Goal: Task Accomplishment & Management: Use online tool/utility

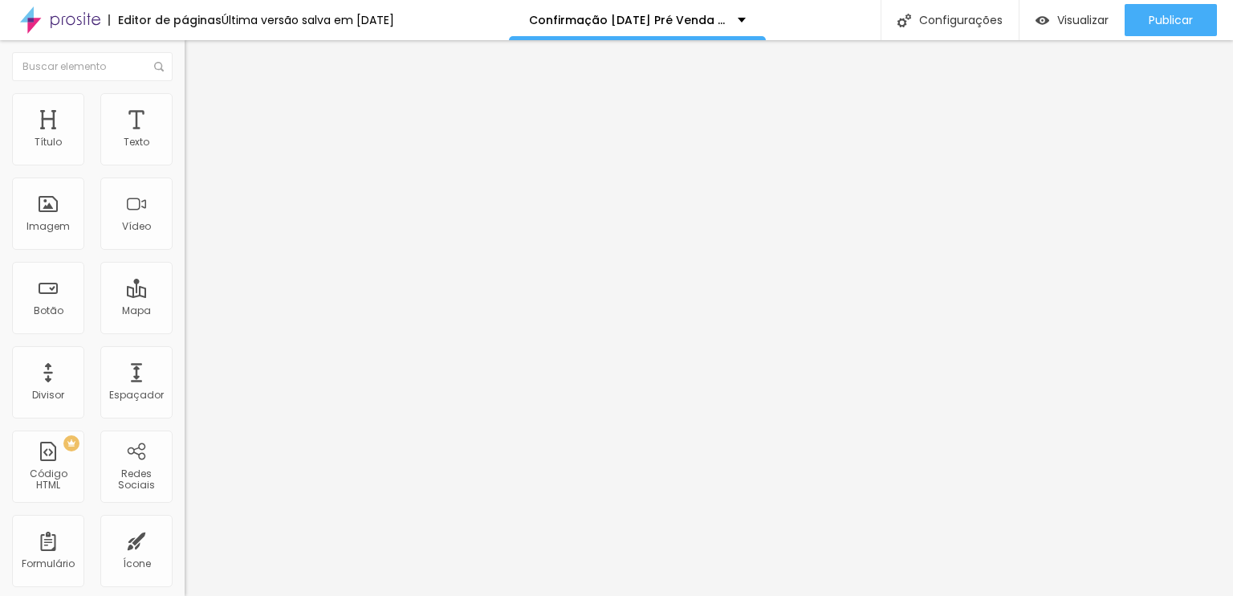
click at [83, 18] on img at bounding box center [60, 20] width 80 height 40
click at [199, 110] on span "Estilo" at bounding box center [211, 104] width 25 height 14
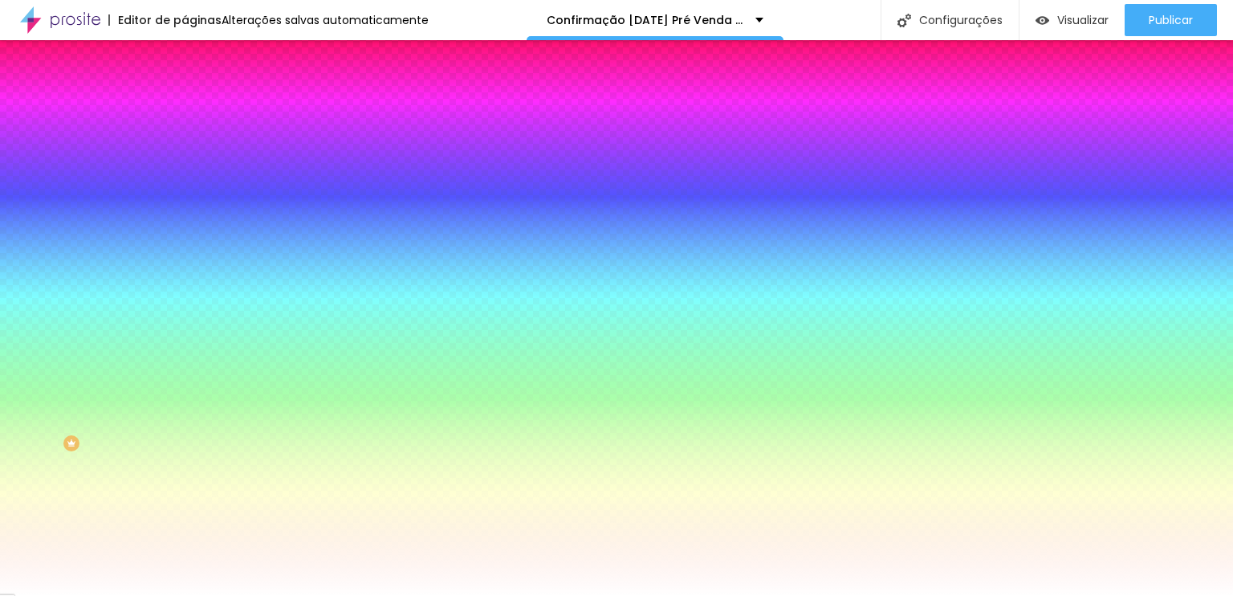
click at [185, 93] on li "Conteúdo" at bounding box center [277, 85] width 185 height 16
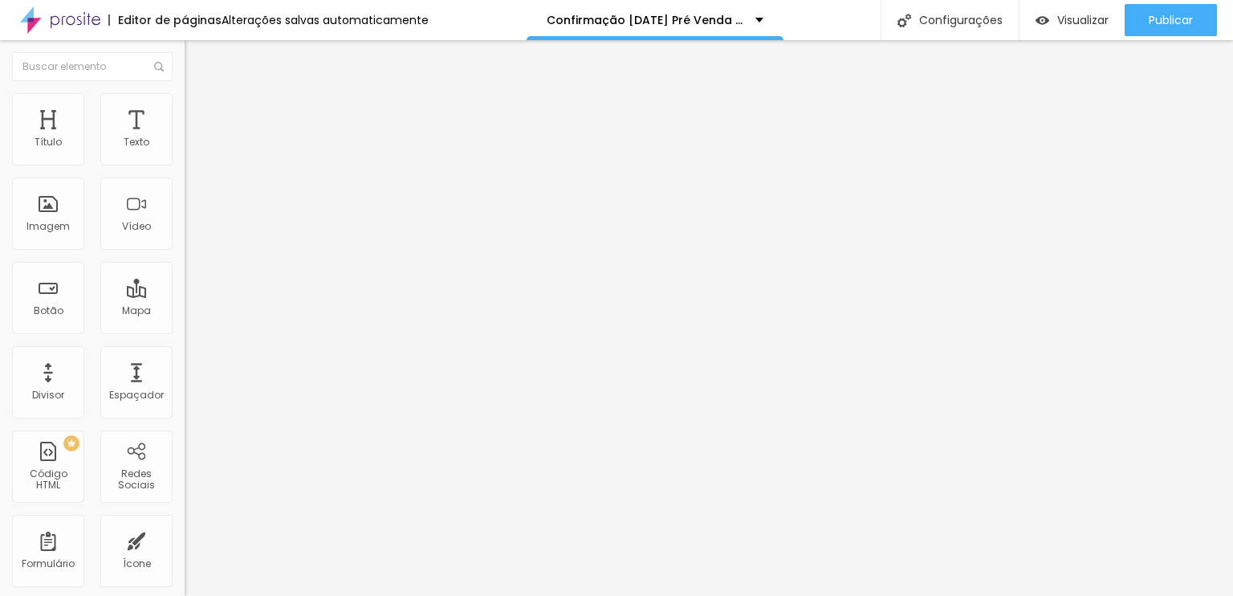
click at [185, 331] on input "https://" at bounding box center [281, 323] width 193 height 16
paste input "goimagepay.com.br/c3f562a5-53a0-46fa-8246-662ef40777d6"
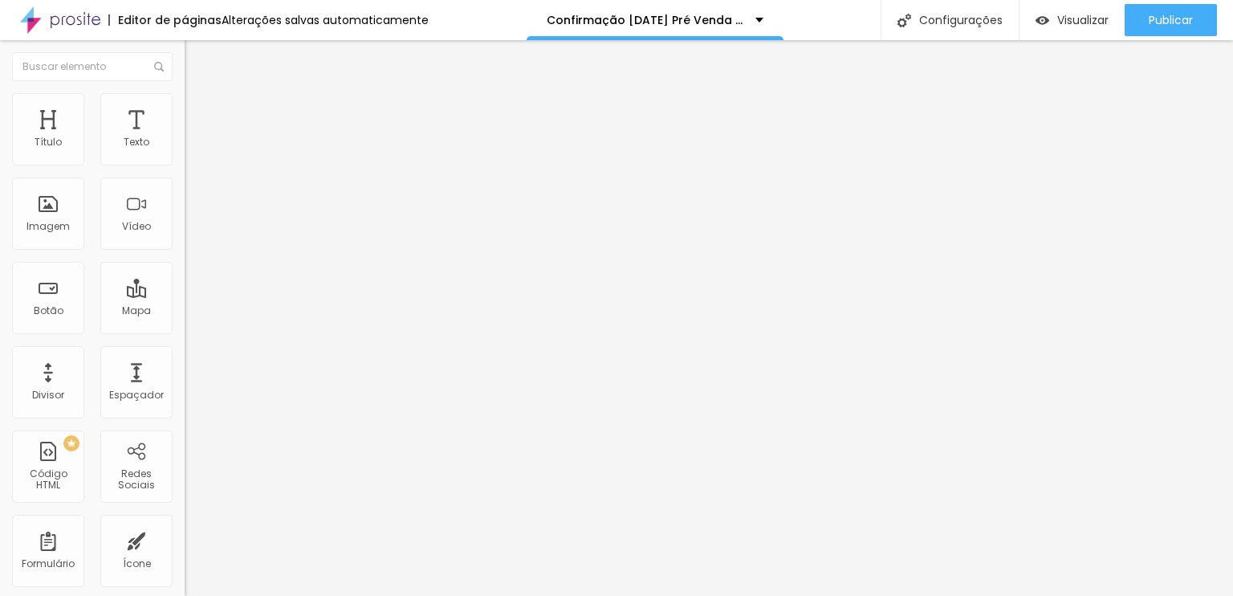
type input "https://goimagepay.com.br/c3f562a5-53a0-46fa-8246-662ef40777d6"
click at [185, 407] on div "Editar Botão Conteúdo Estilo Avançado Texto Click me Alinhamento Tamanho Normal…" at bounding box center [277, 318] width 185 height 556
click at [185, 102] on li "Estilo" at bounding box center [277, 101] width 185 height 16
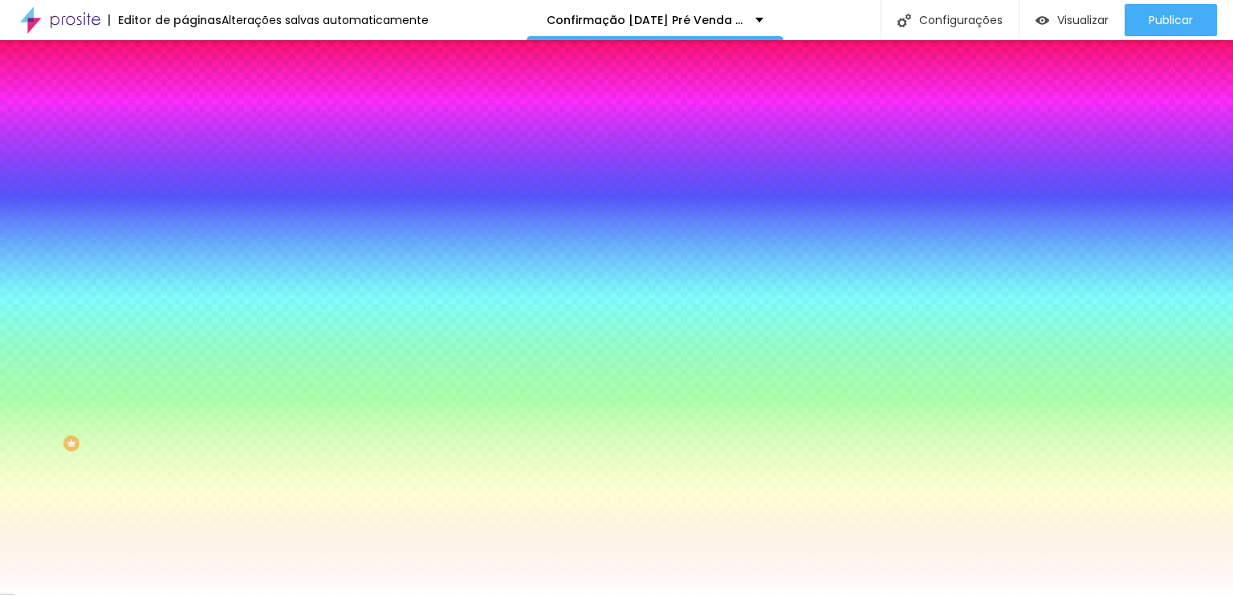
click at [185, 109] on li "Avançado" at bounding box center [277, 117] width 185 height 16
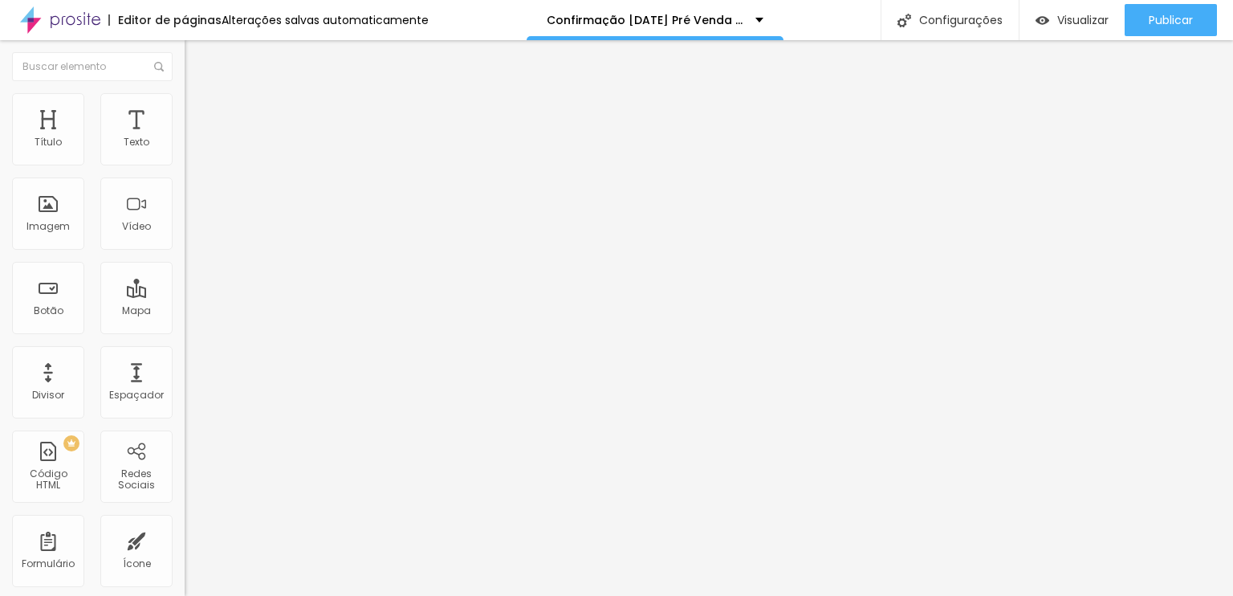
click at [185, 106] on li "Estilo" at bounding box center [277, 101] width 185 height 16
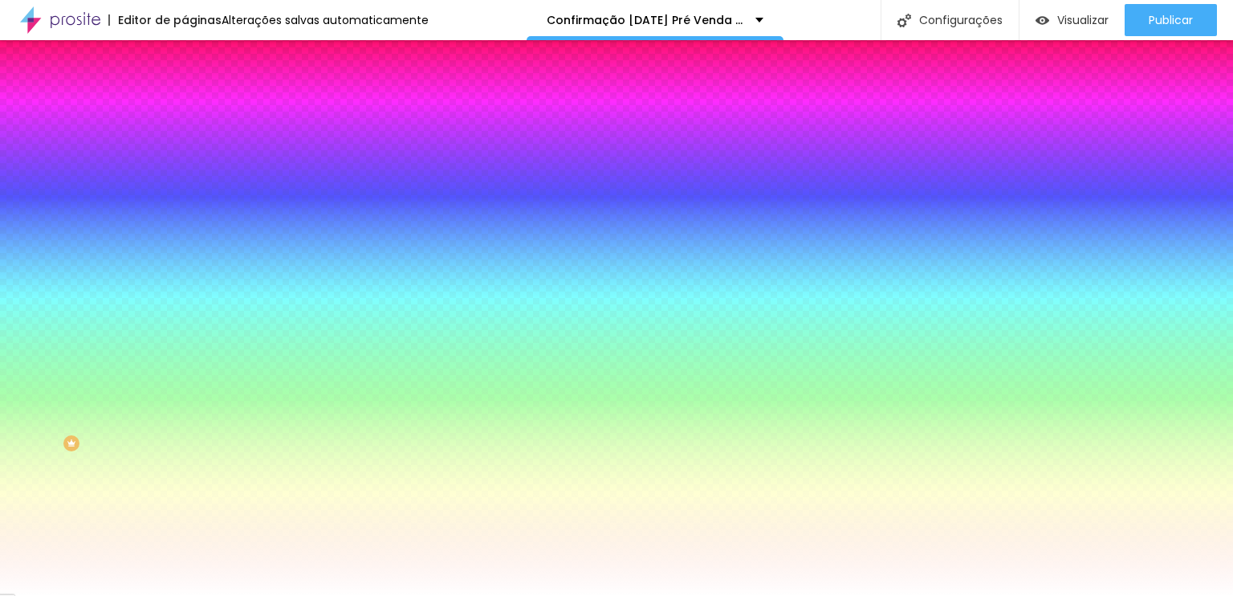
click at [199, 95] on span "Conteúdo" at bounding box center [224, 88] width 50 height 14
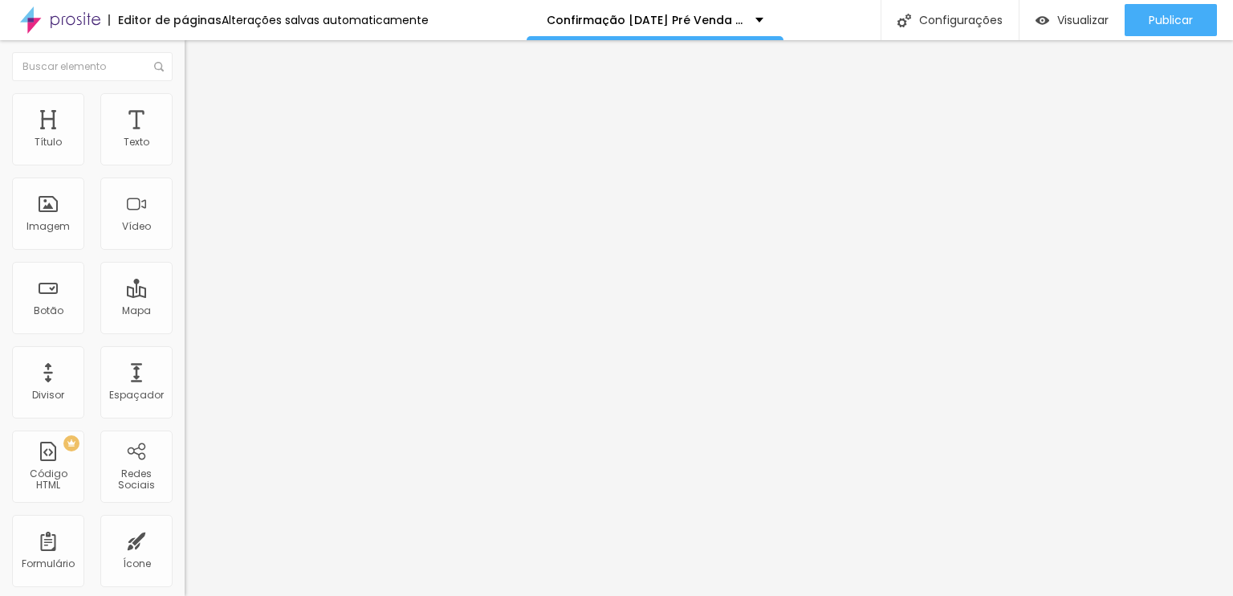
click at [185, 151] on input "Click me" at bounding box center [281, 143] width 193 height 16
type input "Quero esse"
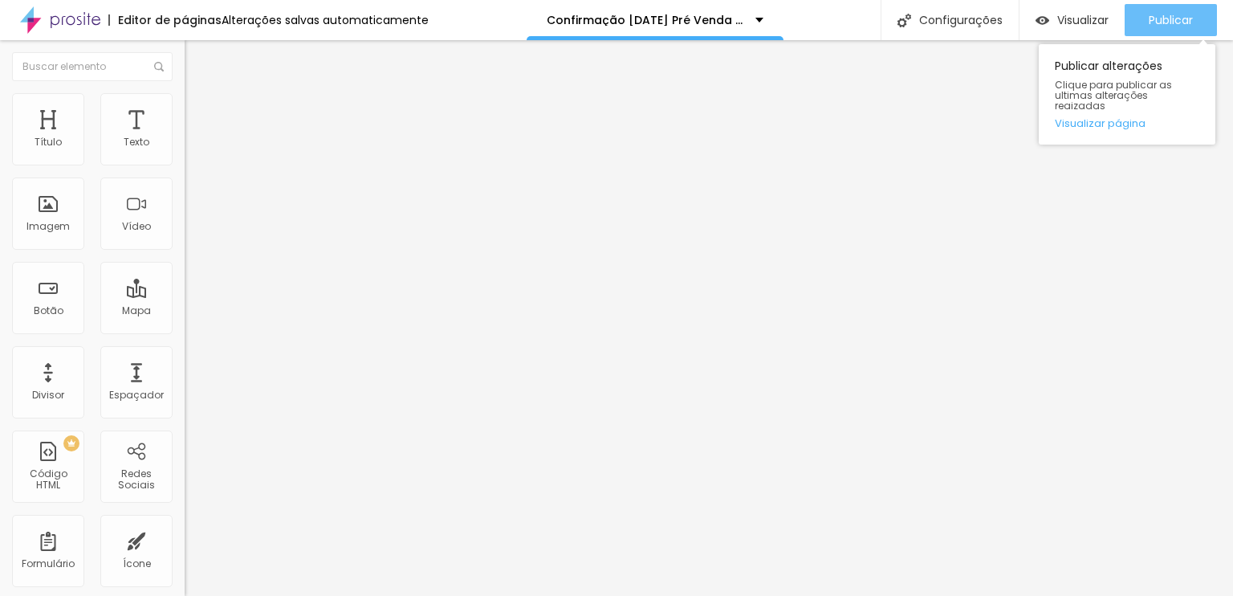
click at [1156, 19] on span "Publicar" at bounding box center [1171, 20] width 44 height 13
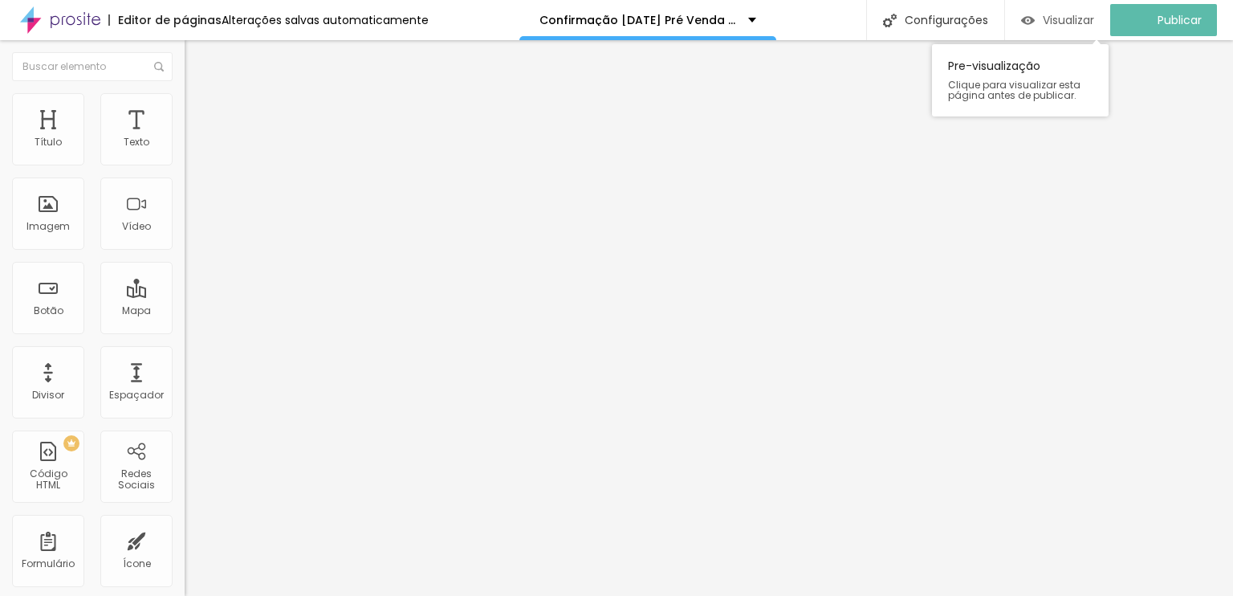
click at [1094, 16] on span "Visualizar" at bounding box center [1068, 20] width 51 height 13
click at [1047, 15] on div "Visualizar" at bounding box center [1072, 21] width 73 height 14
